Goal: Information Seeking & Learning: Learn about a topic

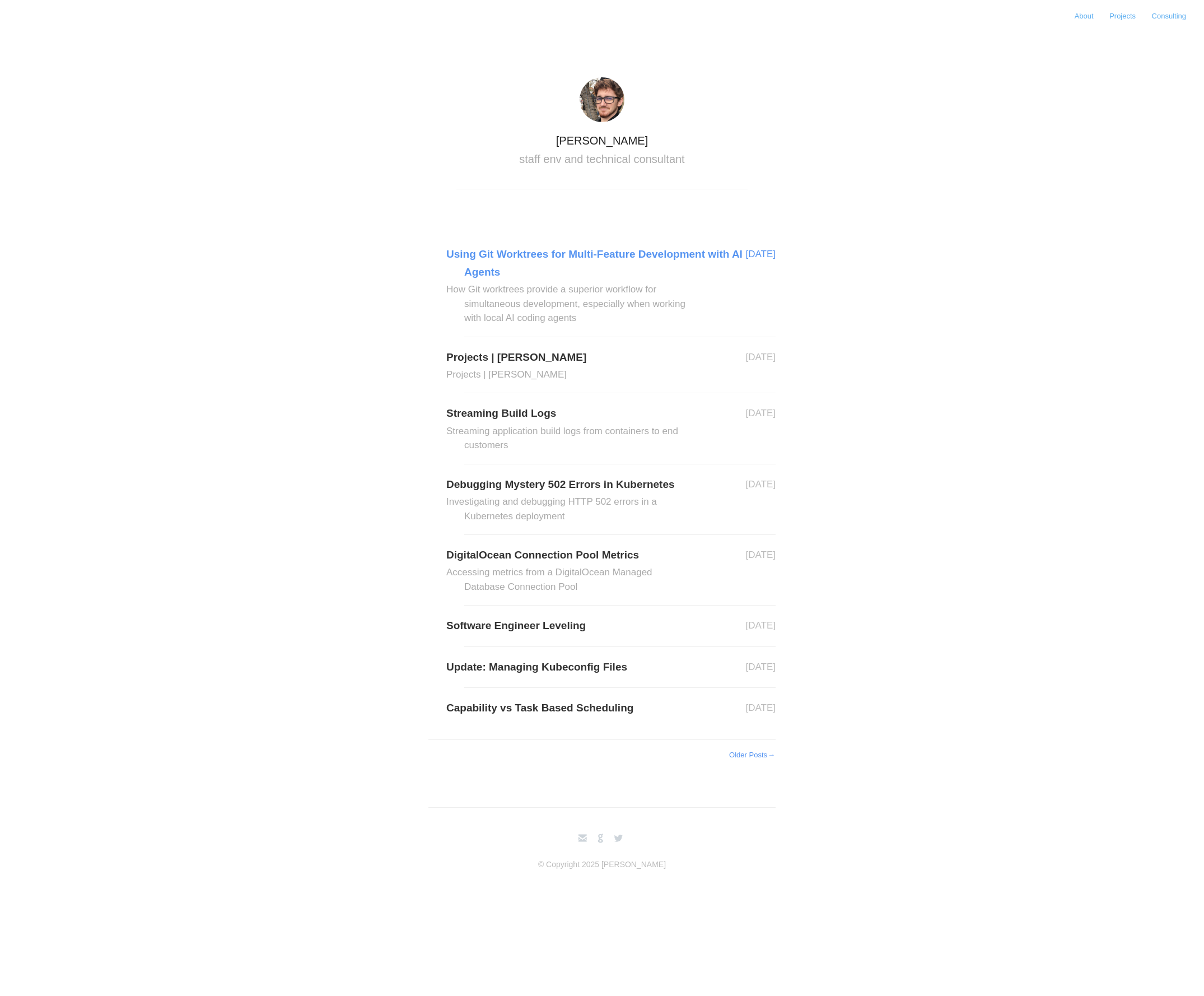
click at [477, 265] on link "Using Git Worktrees for Multi-Feature Development with AI Agents How Git worktr…" at bounding box center [619, 285] width 311 height 80
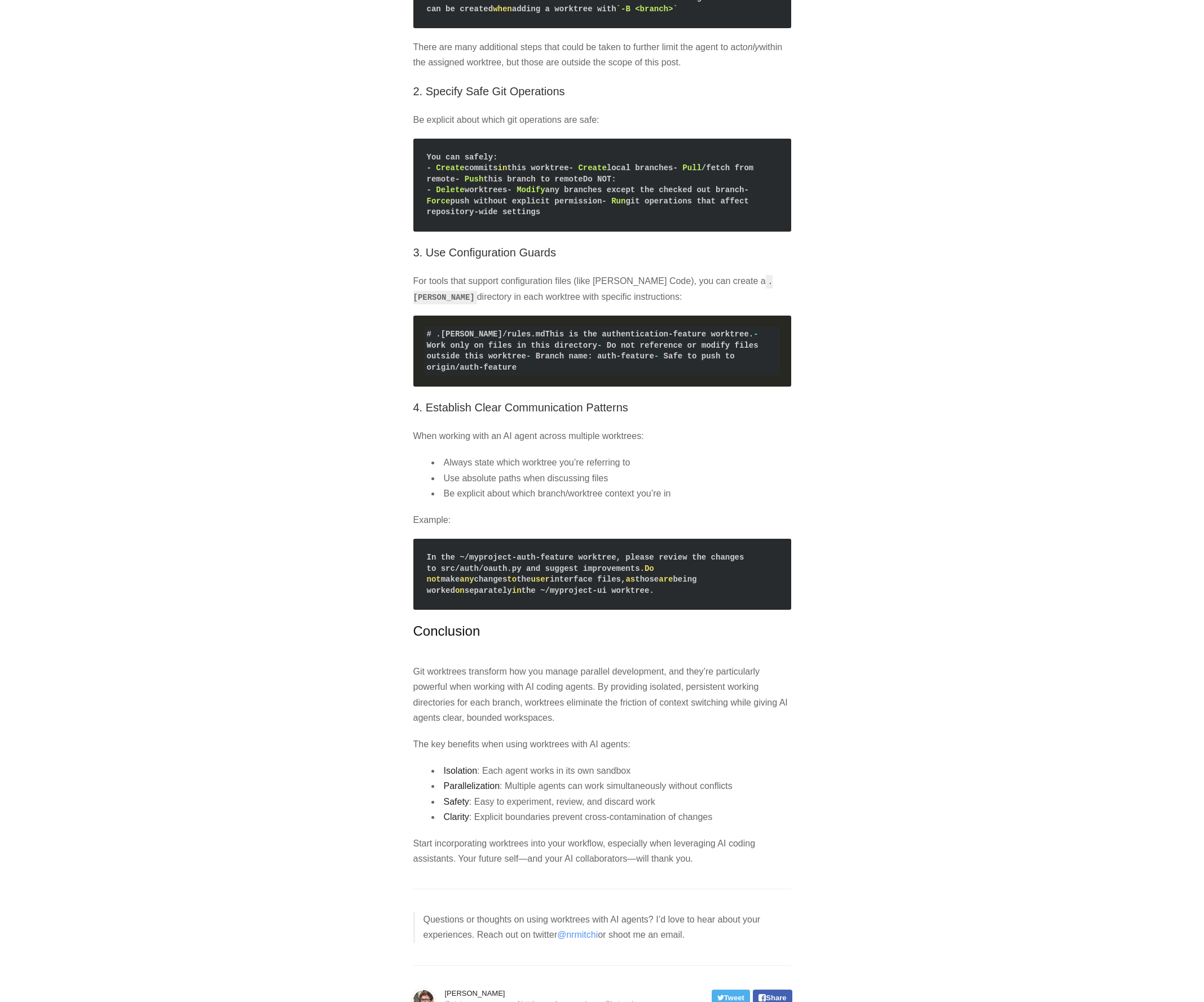
scroll to position [2919, 0]
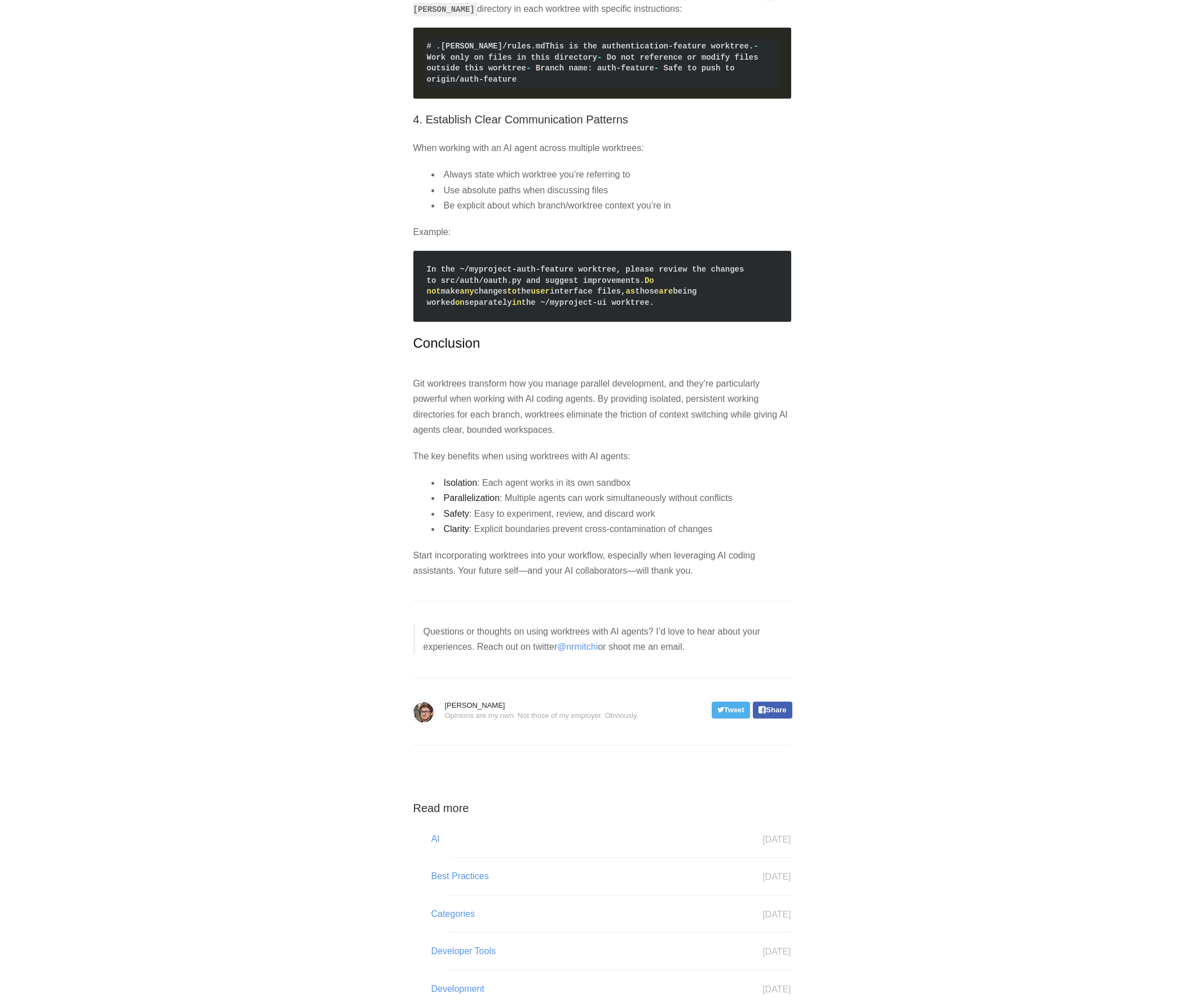
click at [543, 654] on p "Questions or thoughts on using worktrees with AI agents? I’d love to hear about…" at bounding box center [607, 639] width 367 height 31
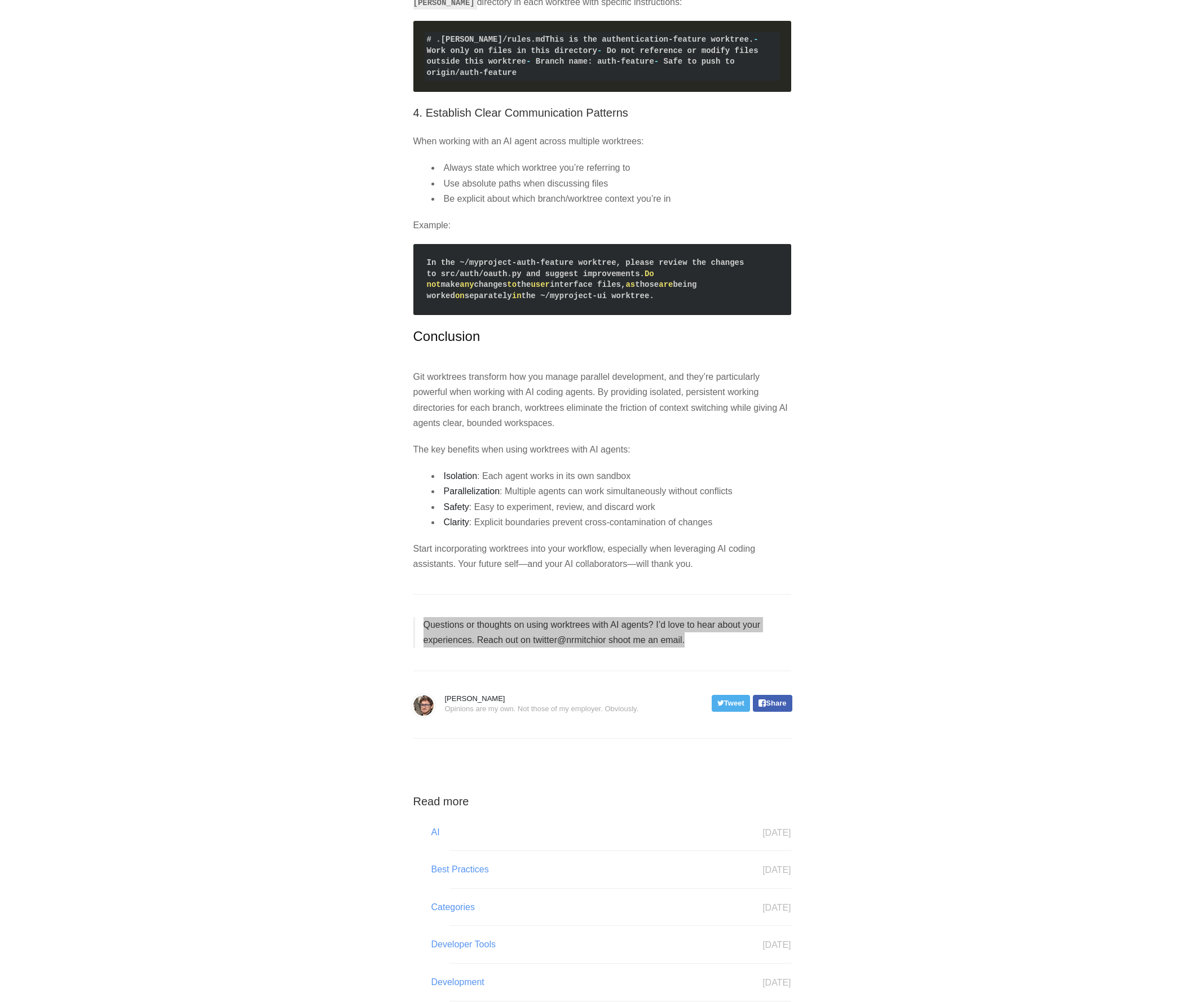
scroll to position [3132, 0]
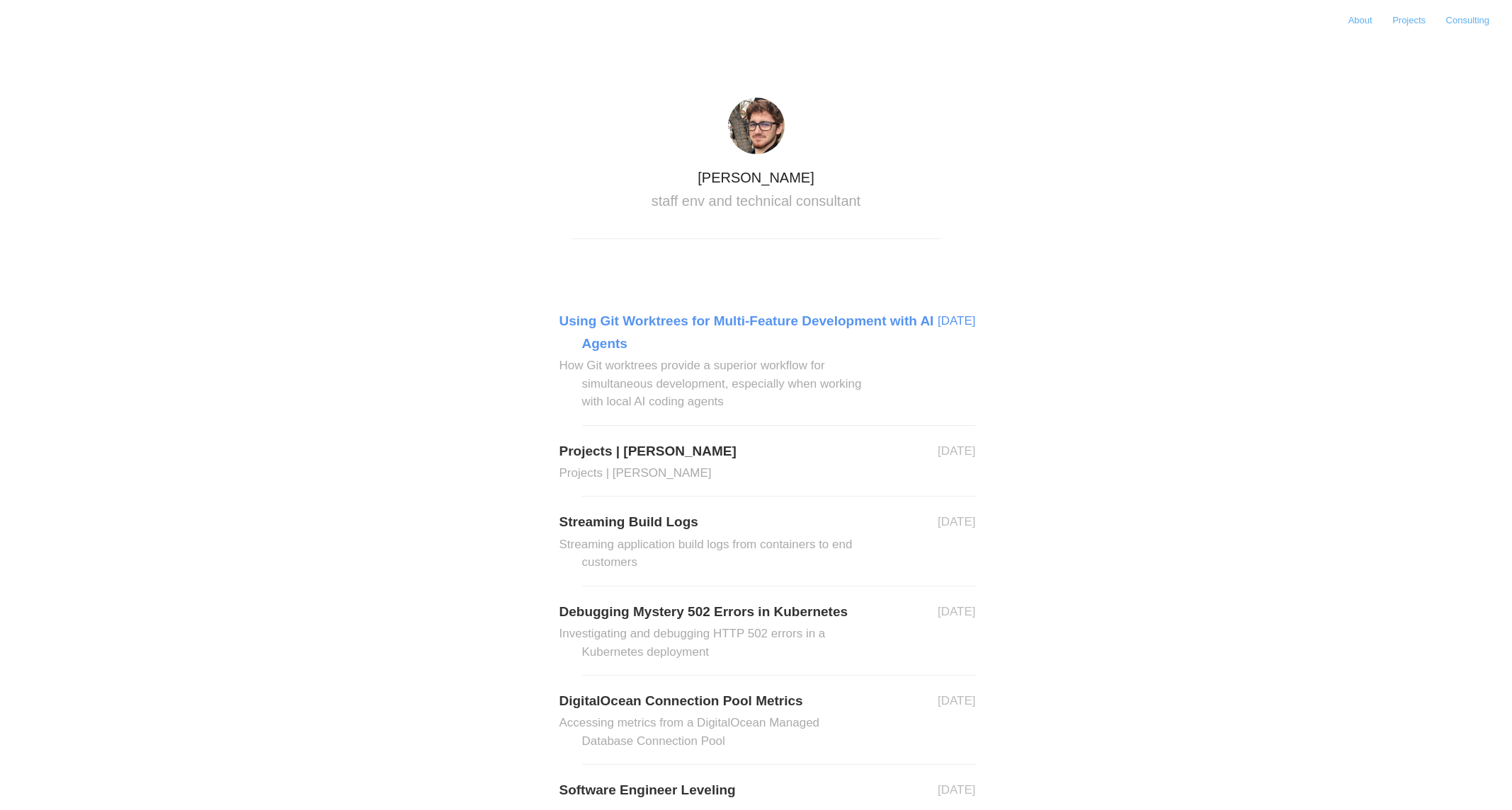
click at [671, 336] on link "Using Git Worktrees for Multi-Feature Development with AI Agents How Git worktr…" at bounding box center [778, 360] width 394 height 101
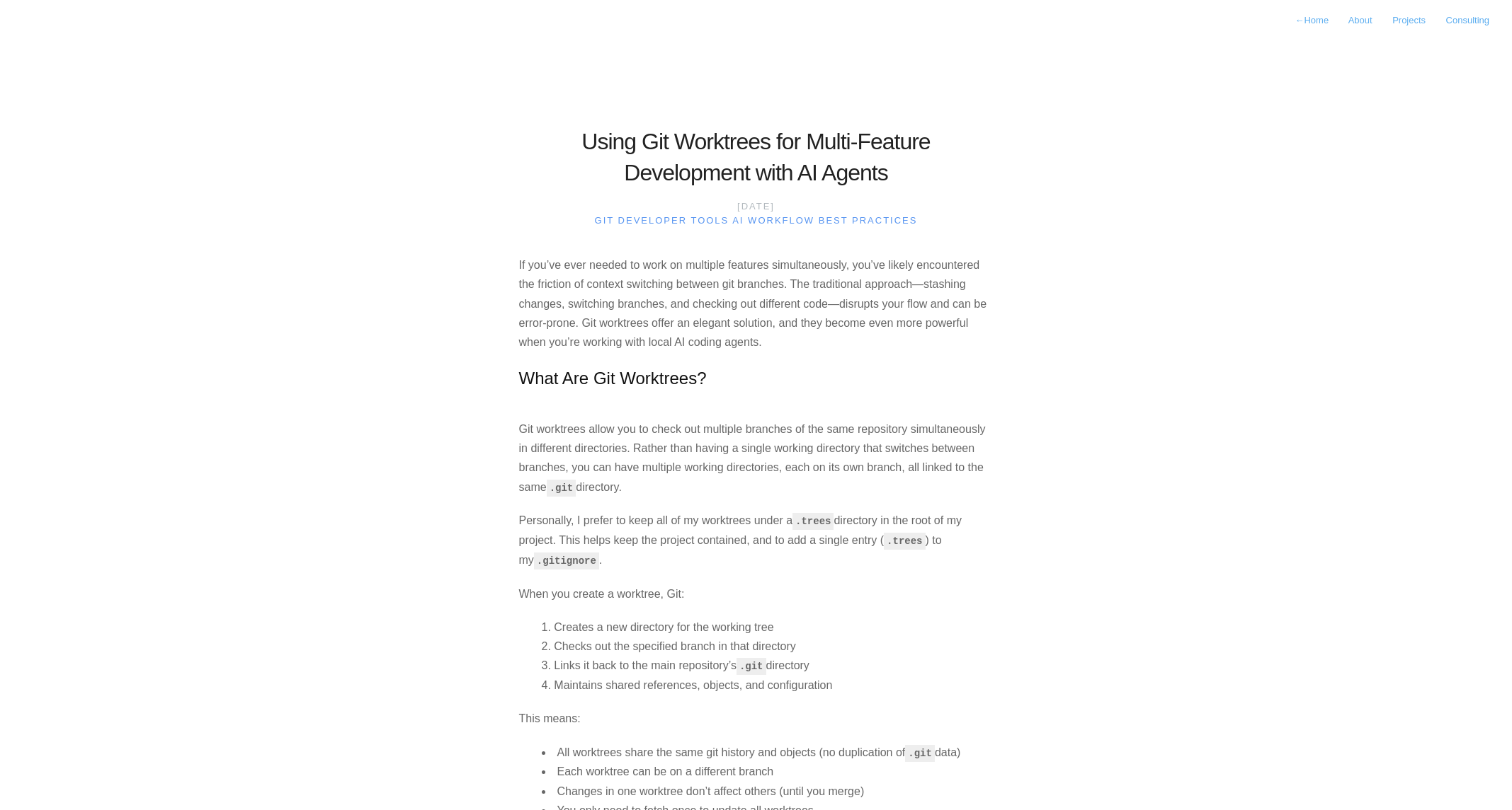
click at [392, 281] on body "← Home About Projects Consulting Using Git Worktrees for Multi-Feature Developm…" at bounding box center [756, 405] width 1512 height 810
click at [165, 429] on body "← Home About Projects Consulting Using Git Worktrees for Multi-Feature Developm…" at bounding box center [756, 405] width 1512 height 810
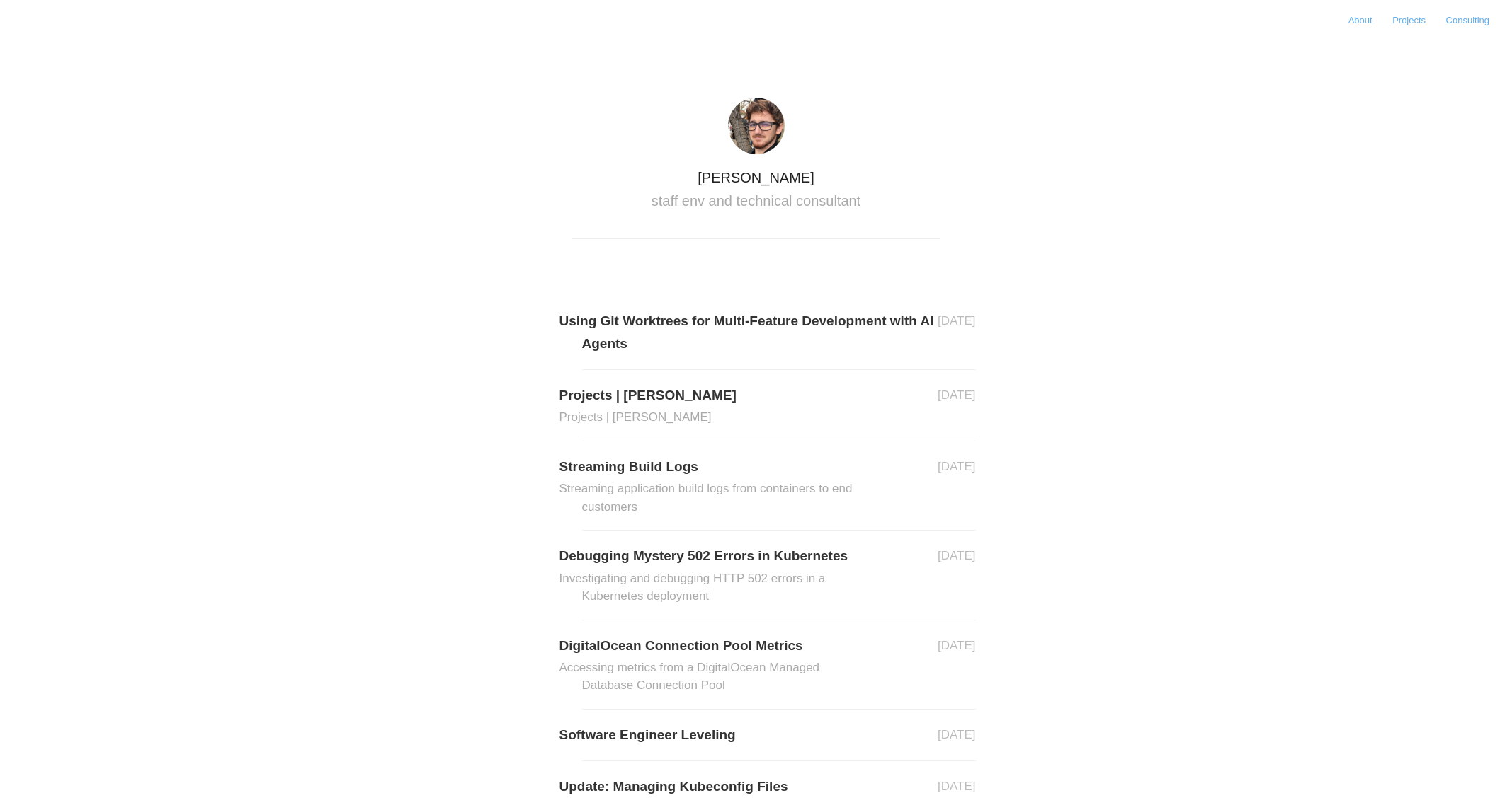
click at [373, 438] on body "About Projects Consulting Nicholas Mitchinson staff env and technical consultan…" at bounding box center [756, 405] width 1512 height 810
